Goal: Task Accomplishment & Management: Manage account settings

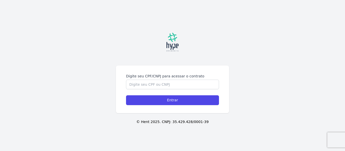
click at [152, 68] on div "Digite seu CPF/CNPJ para acessar o contrato Entrar" at bounding box center [172, 90] width 113 height 48
click at [152, 87] on input "Digite seu CPF/CNPJ para acessar o contrato" at bounding box center [172, 85] width 93 height 10
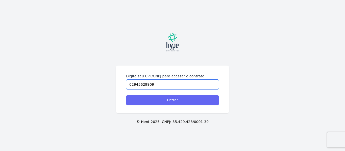
type input "02945629909"
click at [178, 100] on input "Entrar" at bounding box center [172, 101] width 93 height 10
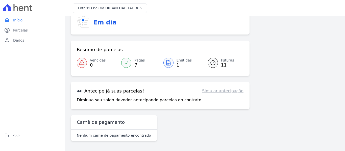
scroll to position [6, 0]
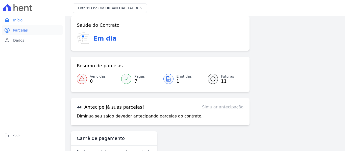
click at [11, 27] on link "paid Parcelas" at bounding box center [32, 30] width 61 height 10
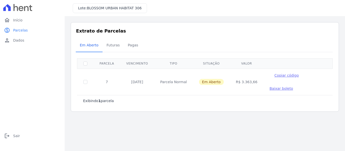
click at [271, 88] on span "Baixar boleto" at bounding box center [282, 89] width 24 height 4
